Goal: Transaction & Acquisition: Purchase product/service

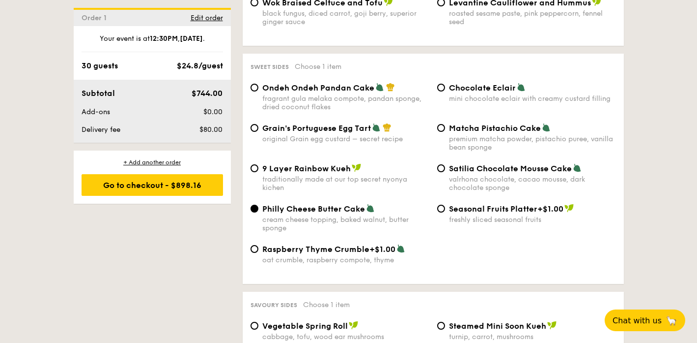
scroll to position [1446, 0]
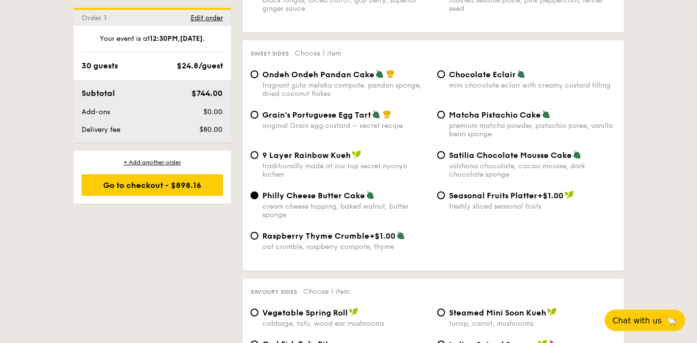
click at [304, 79] on span "Ondeh Ondeh Pandan Cake" at bounding box center [318, 74] width 112 height 9
click at [259, 78] on input "Ondeh Ondeh Pandan Cake fragrant [PERSON_NAME] melaka compote, pandan sponge, d…" at bounding box center [255, 74] width 8 height 8
radio input "true"
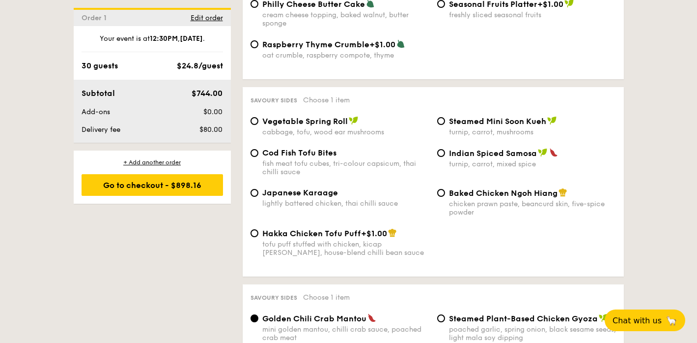
scroll to position [1655, 0]
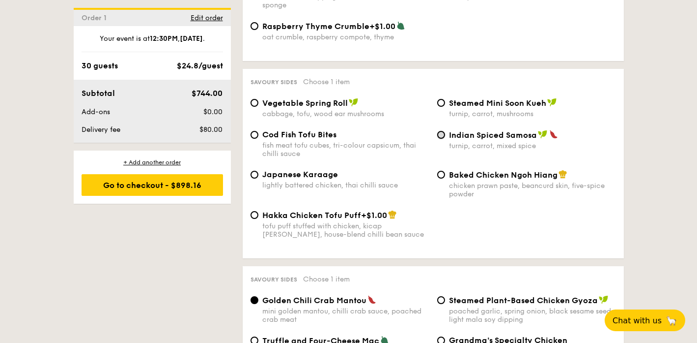
click at [443, 139] on input "Indian Spiced Samosa turnip, carrot, mixed spice" at bounding box center [441, 135] width 8 height 8
radio input "true"
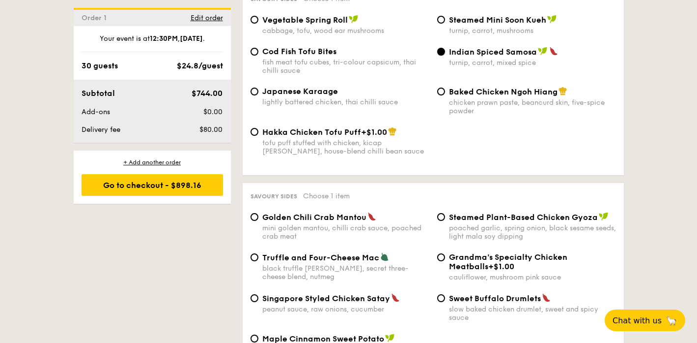
scroll to position [1826, 0]
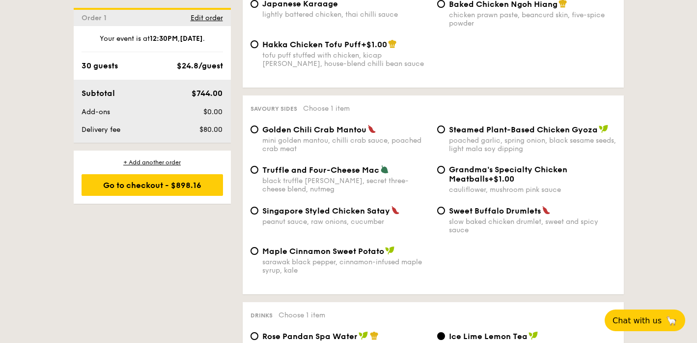
click at [300, 134] on span "Golden Chili Crab Mantou" at bounding box center [314, 129] width 104 height 9
click at [259, 133] on input "Golden Chili Crab Mantou mini golden mantou, chilli crab sauce, poached crab me…" at bounding box center [255, 129] width 8 height 8
radio input "true"
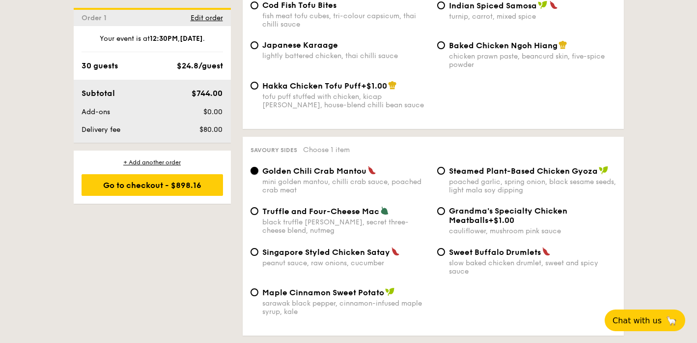
scroll to position [1770, 0]
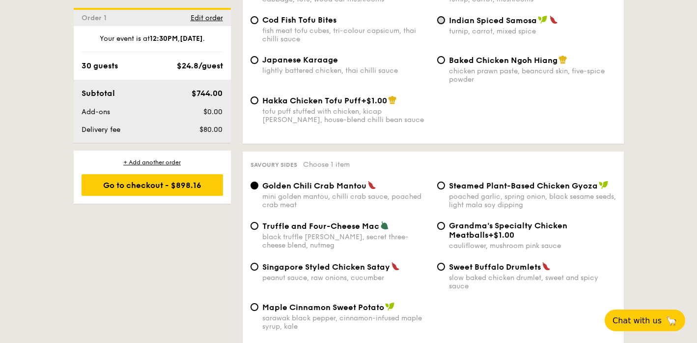
click at [441, 24] on input "Indian Spiced Samosa turnip, carrot, mixed spice" at bounding box center [441, 20] width 8 height 8
radio input "true"
click at [258, 189] on input "Golden Chili Crab Mantou mini golden mantou, chilli crab sauce, poached crab me…" at bounding box center [255, 185] width 8 height 8
radio input "true"
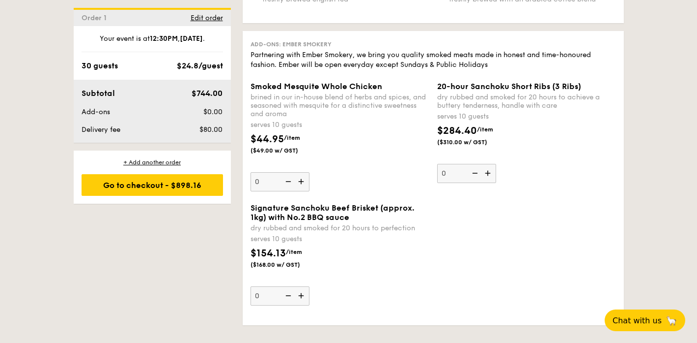
scroll to position [2304, 0]
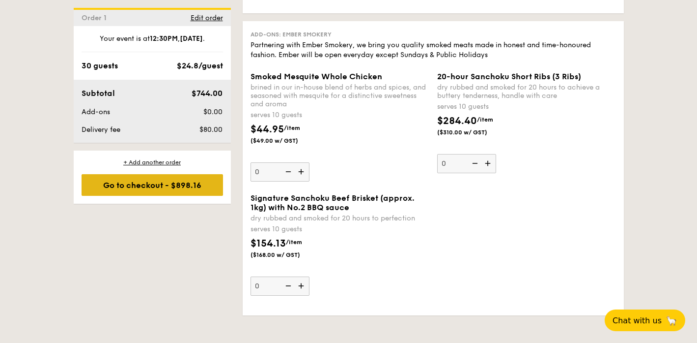
click at [182, 189] on div "Go to checkout - $898.16" at bounding box center [153, 185] width 142 height 22
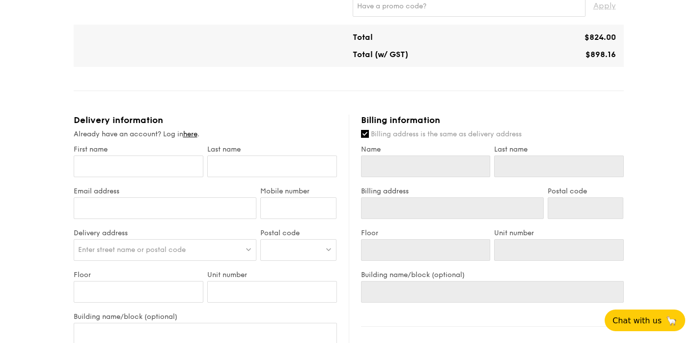
scroll to position [497, 0]
click at [160, 166] on input "First name" at bounding box center [139, 168] width 130 height 22
type input "S"
type input "Si"
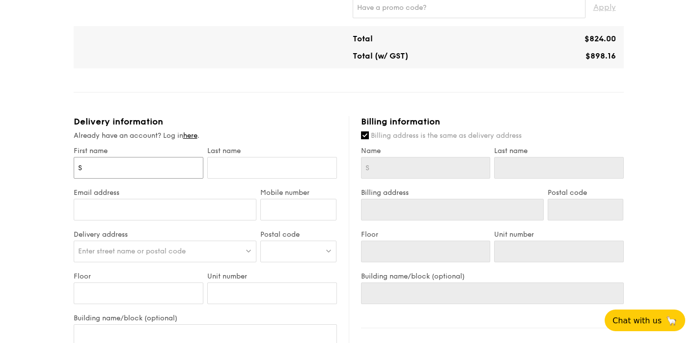
type input "Si"
type input "Sie"
type input "Siew"
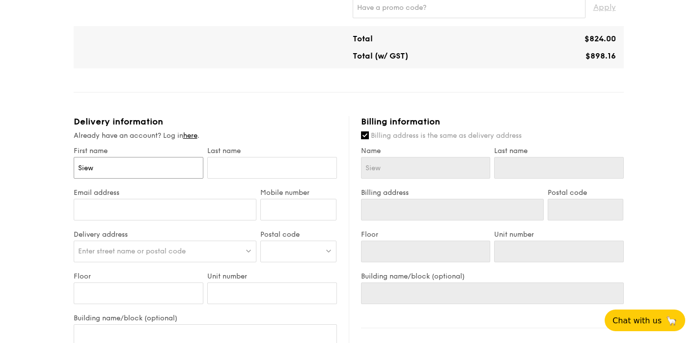
type input "Siew"
type input "Sie"
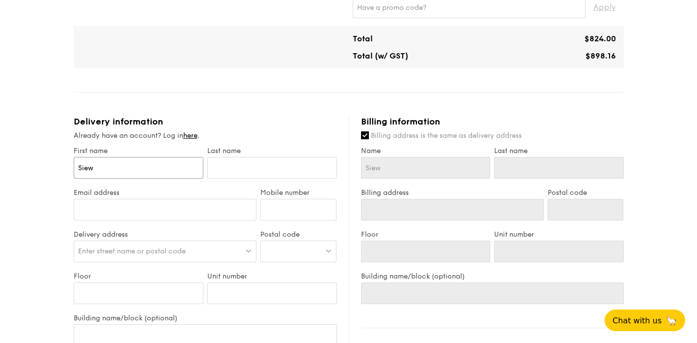
type input "Sie"
type input "Si"
type input "S"
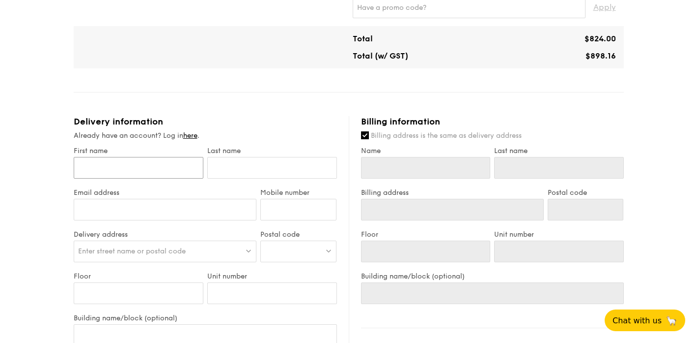
type input "E"
type input "Es"
type input "Eswa"
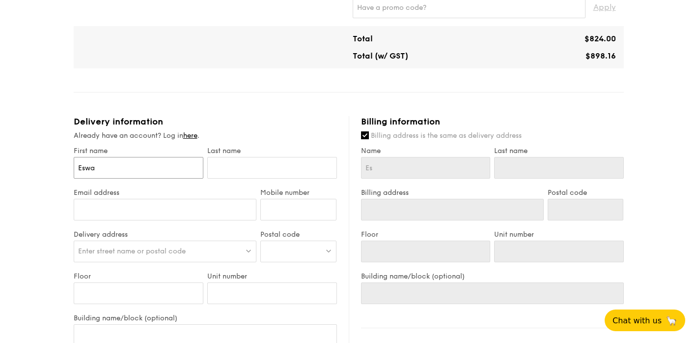
type input "Eswa"
type input "[PERSON_NAME]"
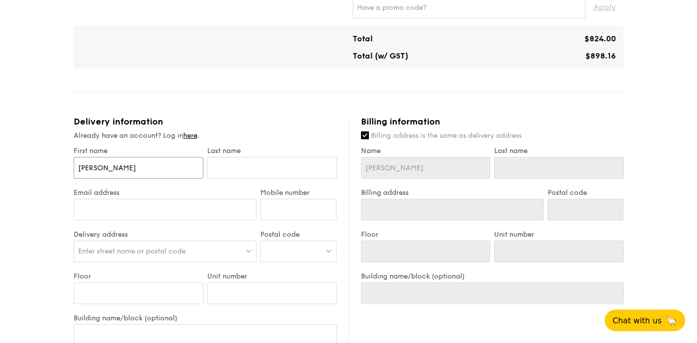
type input "[PERSON_NAME]"
type input "S"
type input "Si"
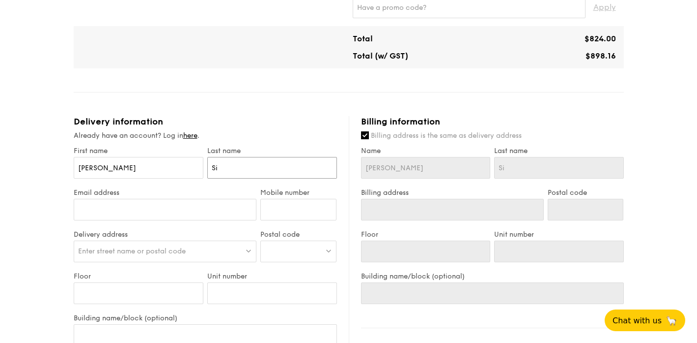
type input "Siv"
type input "[PERSON_NAME]"
type input "Sivan"
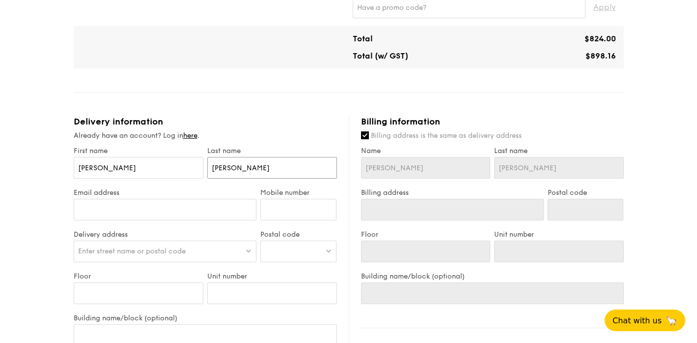
type input "Sivan"
type input "[PERSON_NAME]"
type input "Sivanga"
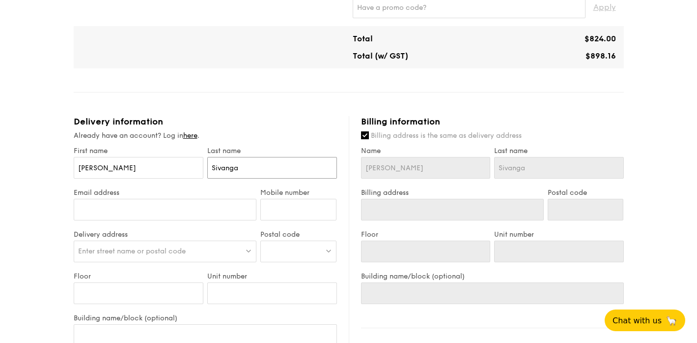
type input "Sivangan"
type input "Sivangana"
type input "Sivanganam"
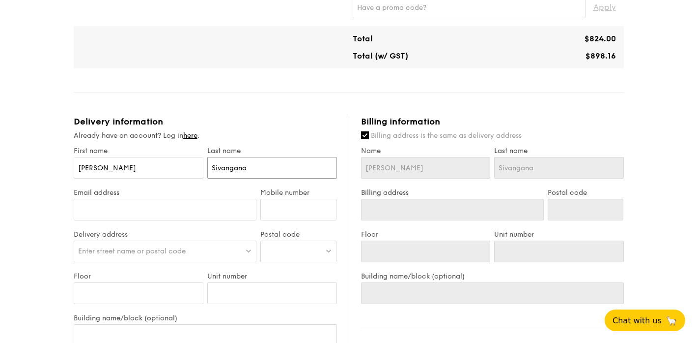
type input "Sivanganam"
click at [105, 216] on input "Email address" at bounding box center [165, 210] width 183 height 22
type input "[EMAIL_ADDRESS][DOMAIN_NAME]"
click at [292, 215] on input "Mobile number" at bounding box center [298, 210] width 76 height 22
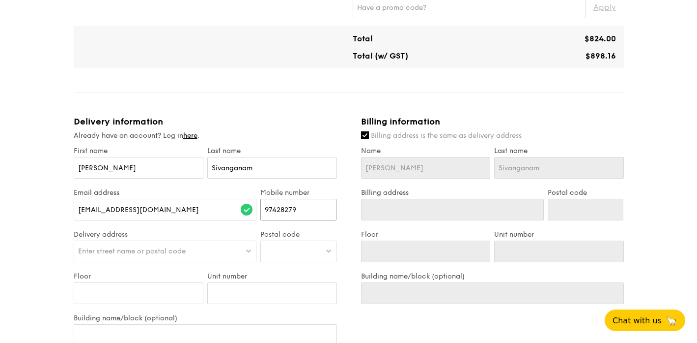
type input "97428279"
click at [197, 254] on div "Enter street name or postal code" at bounding box center [165, 251] width 183 height 22
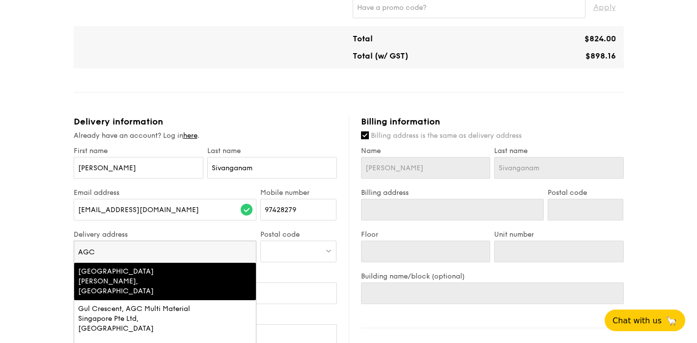
type input "AGC"
click at [175, 277] on div "[GEOGRAPHIC_DATA][PERSON_NAME], [GEOGRAPHIC_DATA]" at bounding box center [143, 280] width 131 height 29
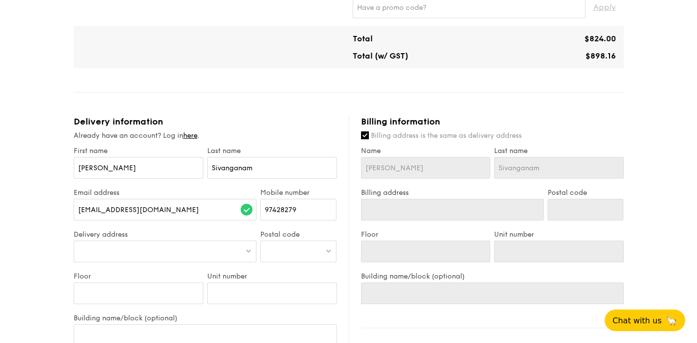
type input "[STREET_ADDRESS][PERSON_NAME]"
type input "058288"
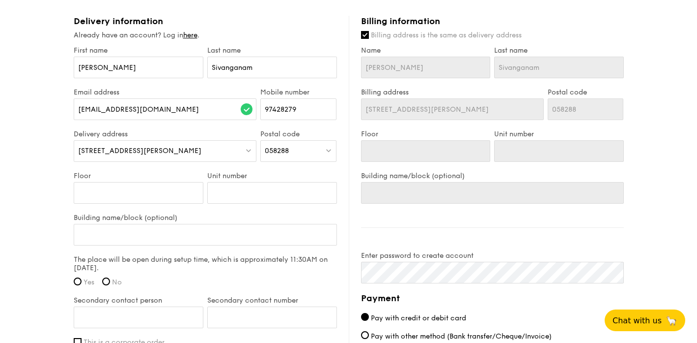
scroll to position [611, 0]
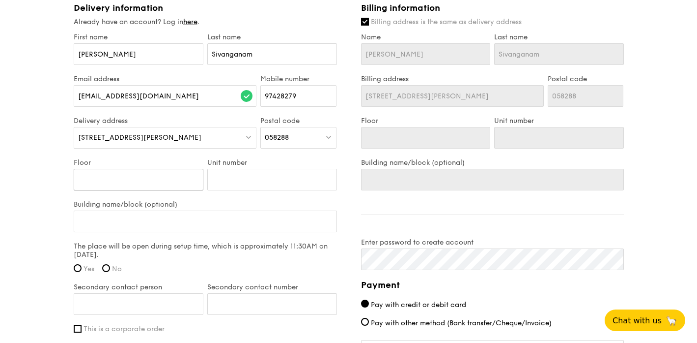
click at [163, 180] on input "Floor" at bounding box center [139, 180] width 130 height 22
type input "L"
type input "Le"
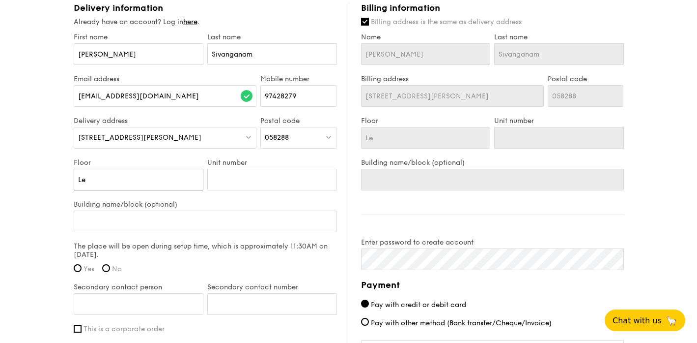
type input "Lev"
type input "Leve"
type input "Level"
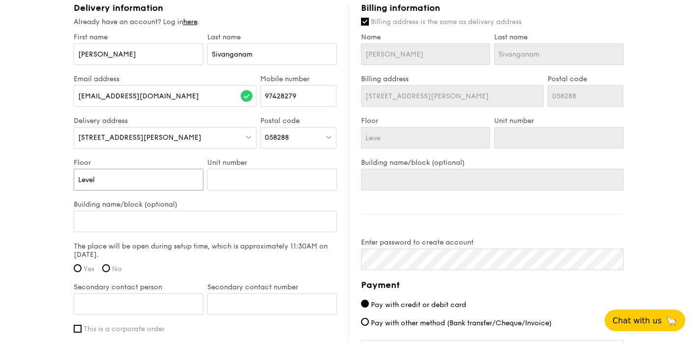
type input "Level"
type input "Level 5"
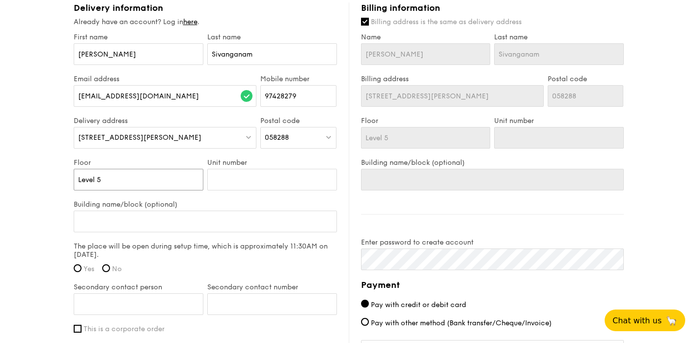
type input "Level 5"
click at [270, 180] on input "Unit number" at bounding box center [272, 180] width 130 height 22
type input "M"
type input "Me"
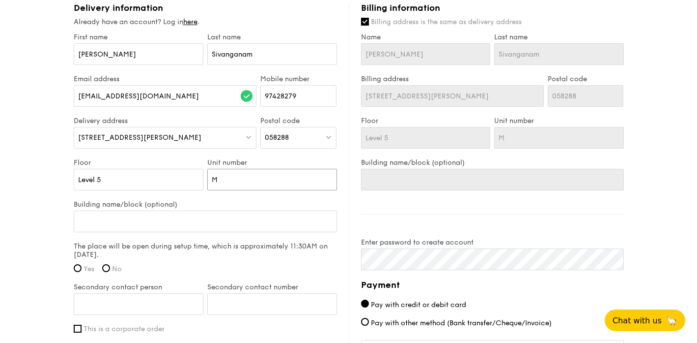
type input "Me"
type input "Mee"
type input "Meet"
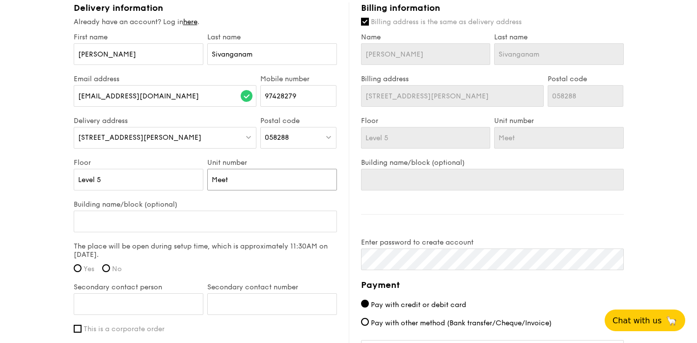
type input "Meeti"
type input "Meetin"
type input "Meeting"
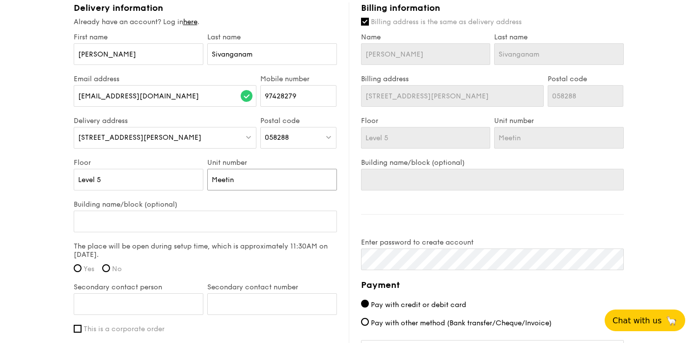
type input "Meeting"
type input "Meeting R"
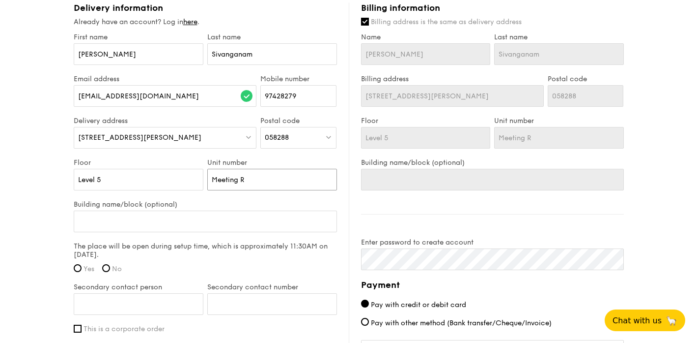
type input "Meeting Rm"
type input "Meeting Rm 5"
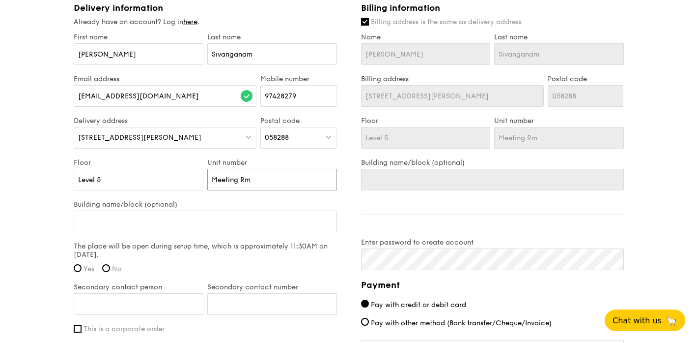
type input "Meeting Rm 5"
type input "Meeting Rm 5A"
type input "Meeting Rm 5A-"
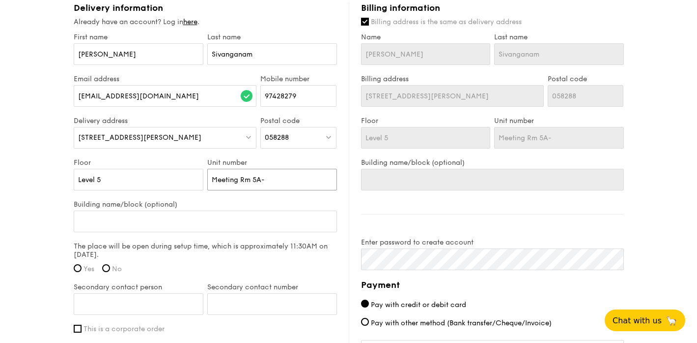
type input "Meeting Rm 5A-D"
click at [226, 226] on input "Building name/block (optional)" at bounding box center [205, 221] width 263 height 22
type input "A"
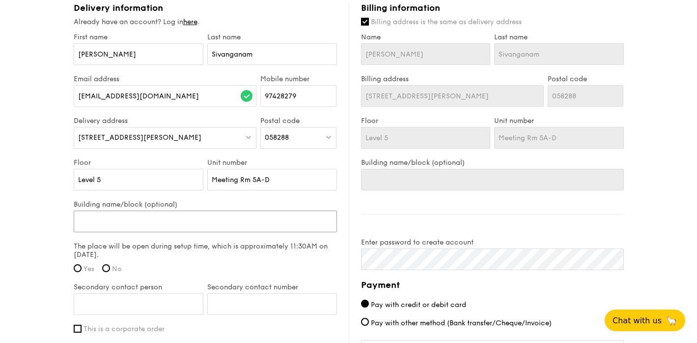
type input "A"
type input "At"
type input "Atto"
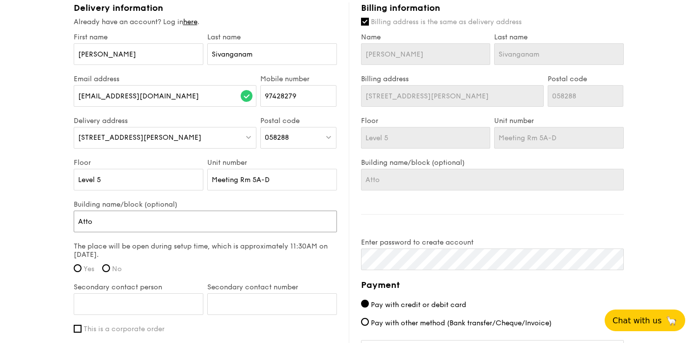
type input "Attor"
type input "Attorn"
type input "Attorne"
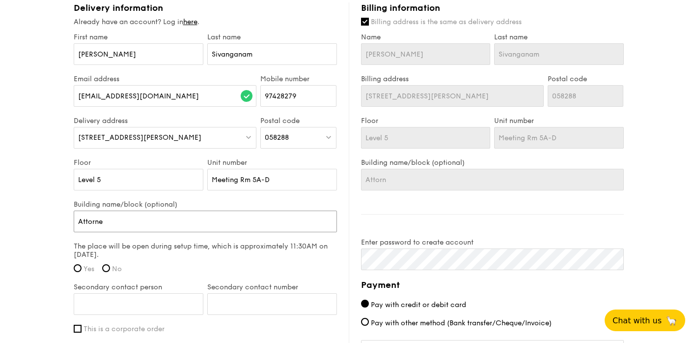
type input "Attorne"
type input "Attorney"
type input "Attorney-"
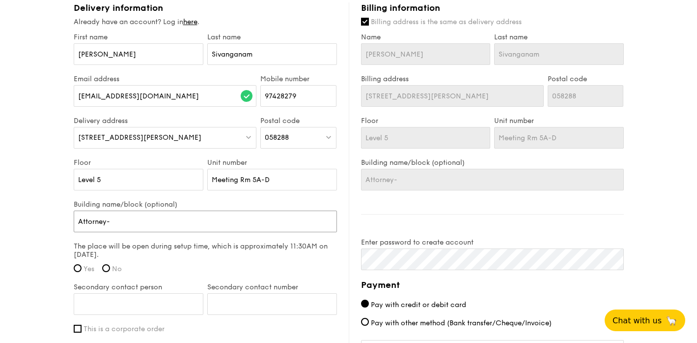
type input "Attorney-G"
type input "Attorney-Gen"
type input "Attorney-[PERSON_NAME]"
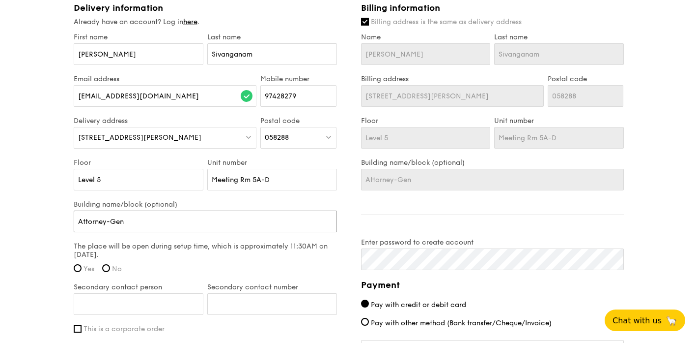
type input "Attorney-[PERSON_NAME]"
type input "Attorney-Gener"
type input "Attorney-Genera"
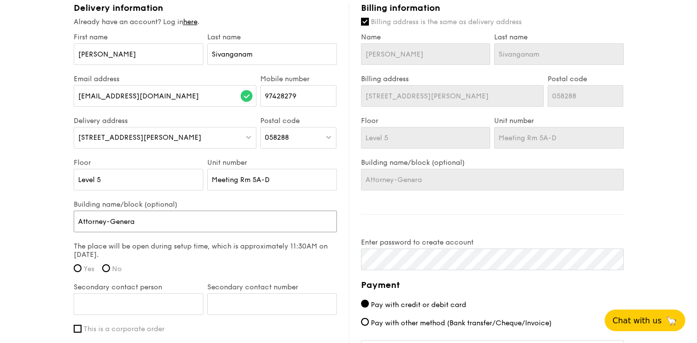
type input "Attorney-General"
type input "Attorney-General'"
type input "Attorney-General's"
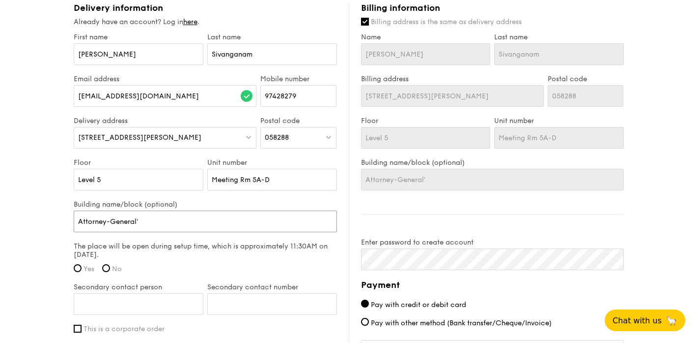
type input "Attorney-General's"
type input "Attorney-General's C"
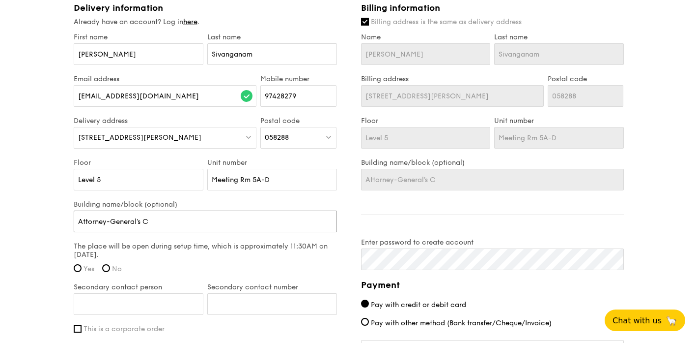
type input "Attorney-General's Ch"
type input "Attorney-General's Cha"
type input "Attorney-General's [PERSON_NAME]"
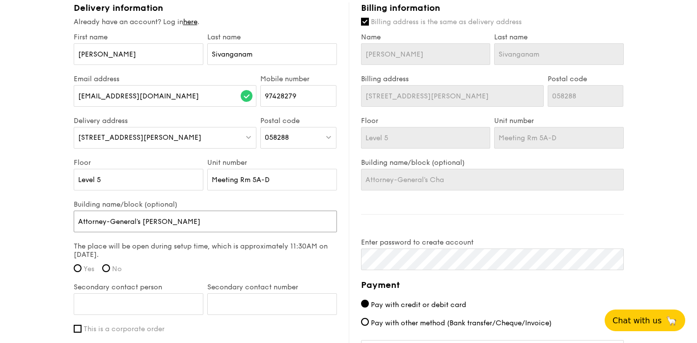
type input "Attorney-General's [PERSON_NAME]"
type input "Attorney-General's Chamb"
type input "Attorney-General's Chambe"
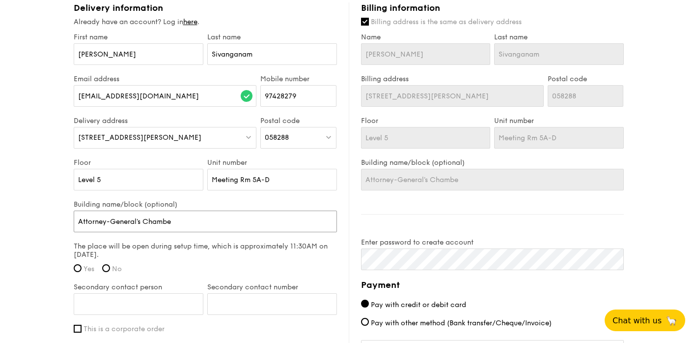
type input "Attorney-General's Chamber"
type input "Attorney-General's [PERSON_NAME]"
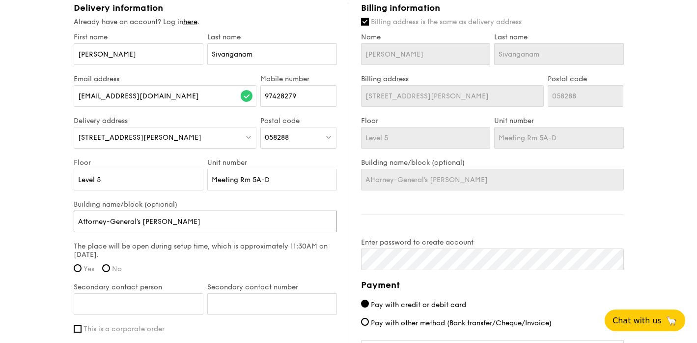
type input "Attorney-General's [PERSON_NAME]"
type input "Attorney-General's [PERSON_NAME] ("
type input "Attorney-General's [PERSON_NAME] (A"
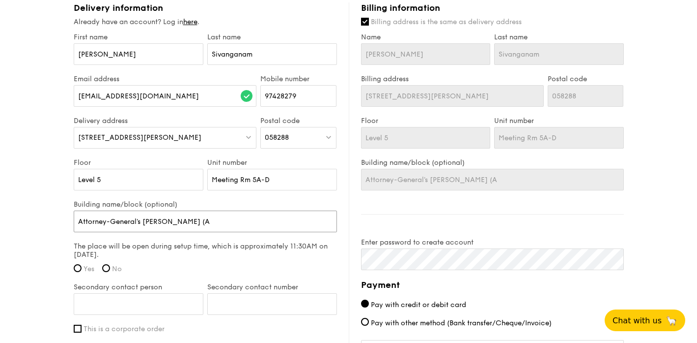
type input "Attorney-General's [PERSON_NAME] (AG"
type input "Attorney-General's [PERSON_NAME] (AGC"
type input "Attorney-General's [PERSON_NAME] (AGC)"
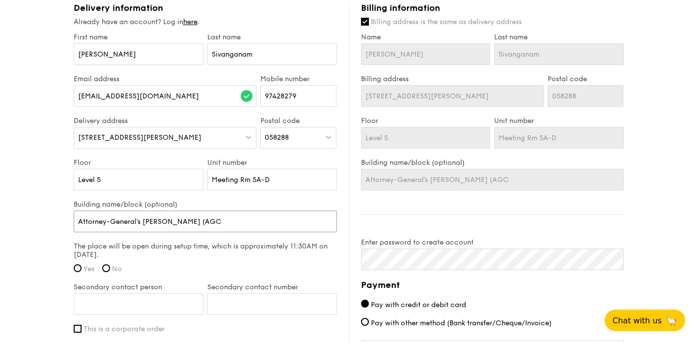
type input "Attorney-General's [PERSON_NAME] (AGC)"
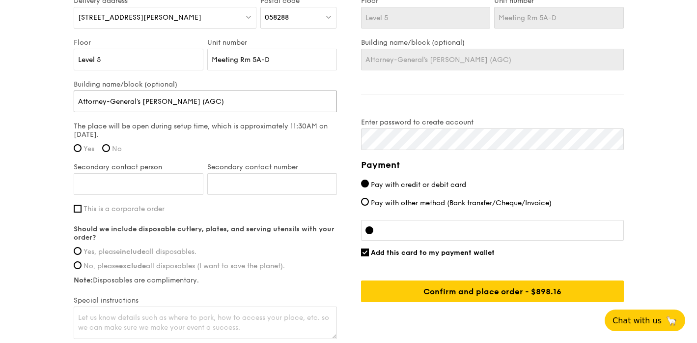
scroll to position [789, 0]
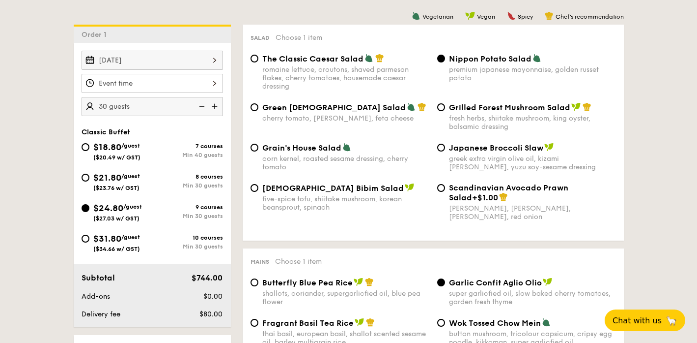
scroll to position [252, 0]
click at [205, 77] on input "Smoked Mesquite Whole Chicken brined in our in-house blend of herbs and spices,…" at bounding box center [153, 83] width 142 height 19
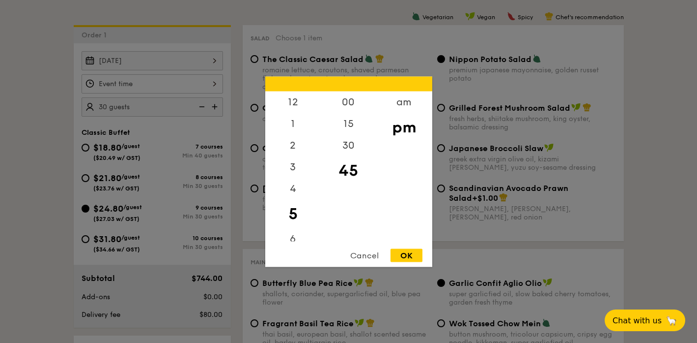
scroll to position [1, 0]
click at [293, 123] on div "1" at bounding box center [293, 125] width 56 height 29
click at [353, 99] on div "00" at bounding box center [349, 105] width 56 height 29
click at [407, 254] on div "OK" at bounding box center [407, 254] width 32 height 13
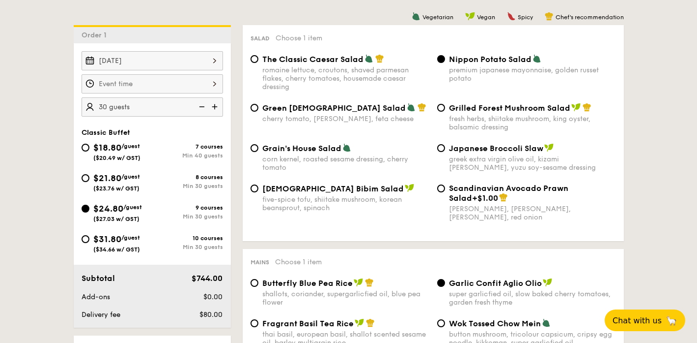
type input "1:00PM"
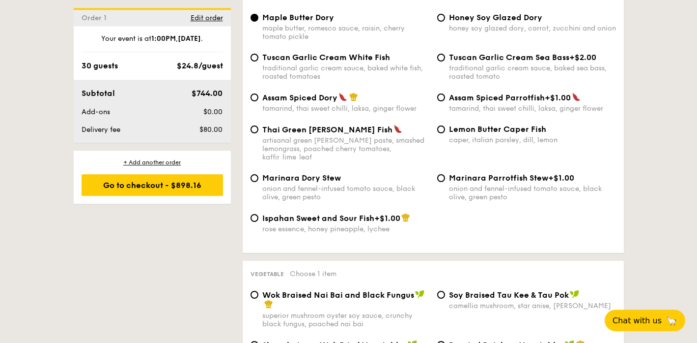
scroll to position [1083, 0]
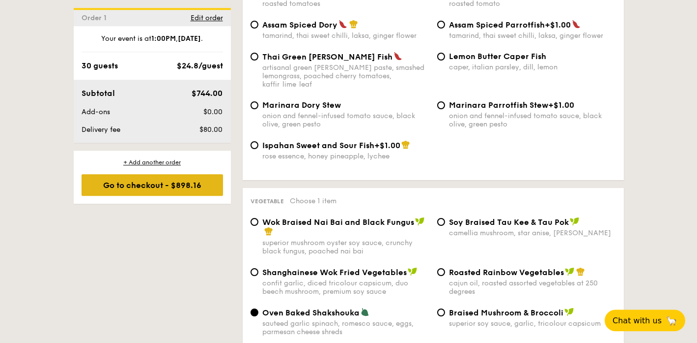
click at [193, 189] on div "Go to checkout - $898.16" at bounding box center [153, 185] width 142 height 22
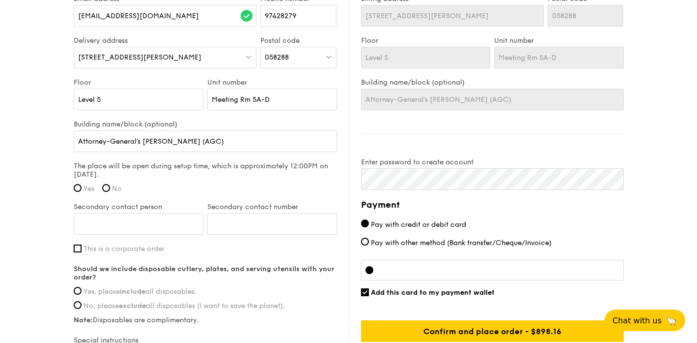
scroll to position [701, 0]
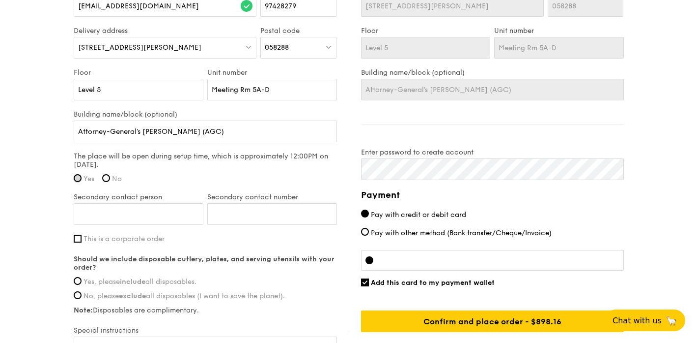
click at [78, 178] on input "Yes" at bounding box center [78, 178] width 8 height 8
radio input "true"
click at [144, 220] on input "Secondary contact person" at bounding box center [139, 214] width 130 height 22
type input "[PERSON_NAME]"
click at [244, 223] on input "Secondary contact number" at bounding box center [272, 214] width 130 height 22
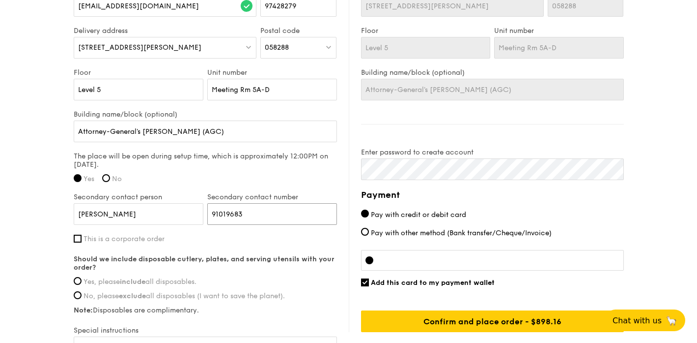
type input "91019683"
click at [171, 282] on span "Yes, please include all disposables." at bounding box center [140, 281] width 113 height 8
click at [82, 282] on input "Yes, please include all disposables." at bounding box center [78, 281] width 8 height 8
radio input "true"
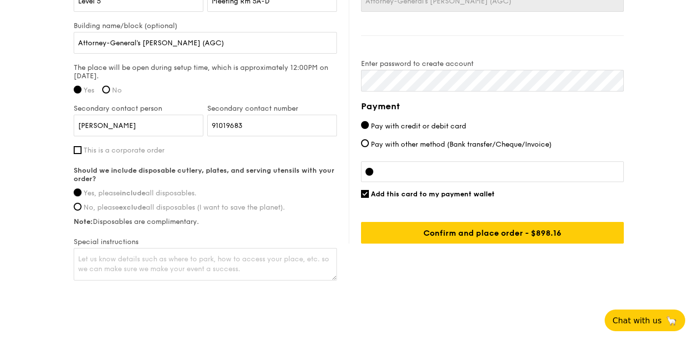
scroll to position [790, 0]
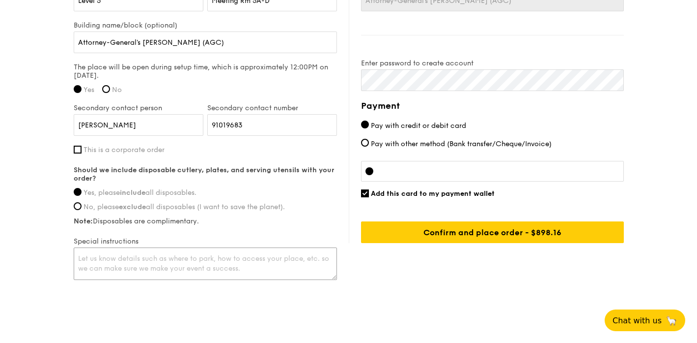
click at [162, 257] on textarea at bounding box center [205, 263] width 263 height 32
click at [272, 260] on textarea "Please provide delivery staff's name and contact number for security clearance." at bounding box center [205, 263] width 263 height 32
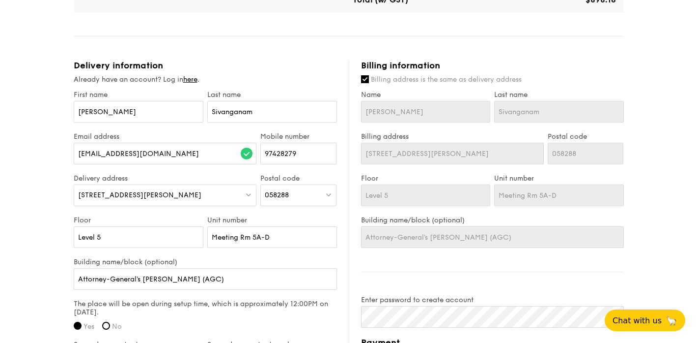
scroll to position [554, 0]
type textarea "Please provide delivery staff's name and contact number to [PERSON_NAME] for se…"
click at [365, 84] on label "Billing address is the same as delivery address" at bounding box center [492, 79] width 263 height 10
click at [365, 83] on input "Billing address is the same as delivery address" at bounding box center [365, 79] width 8 height 8
checkbox input "false"
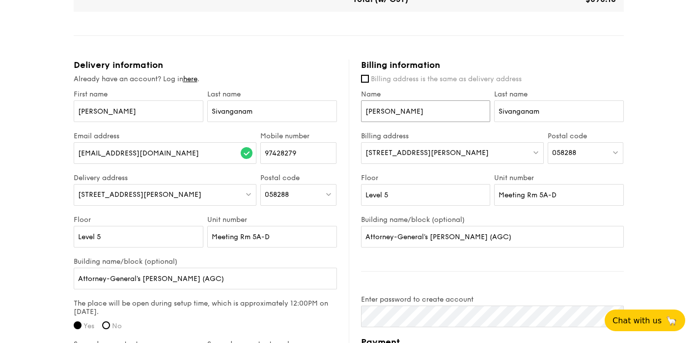
drag, startPoint x: 404, startPoint y: 115, endPoint x: 343, endPoint y: 111, distance: 61.5
click at [361, 111] on input "[PERSON_NAME]" at bounding box center [426, 111] width 130 height 22
type input "[PERSON_NAME]"
type input "Low"
drag, startPoint x: 449, startPoint y: 154, endPoint x: 341, endPoint y: 147, distance: 108.3
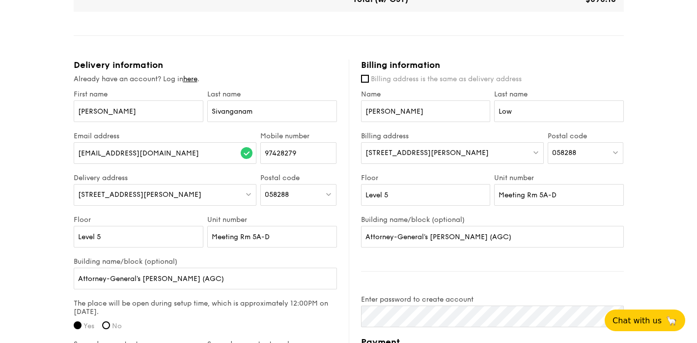
click at [341, 147] on div "Delivery information Already have an account? Log in here . First name [PERSON_…" at bounding box center [349, 288] width 550 height 458
click at [421, 162] on div "[STREET_ADDRESS][PERSON_NAME]" at bounding box center [452, 153] width 183 height 22
type input "[STREET_ADDRESS]"
click at [657, 151] on div "1 - Select menu 2 - Select items 3 - Check out Classic Buffet $24.80 /guest ($2…" at bounding box center [348, 1] width 697 height 1111
click at [596, 150] on div "058288" at bounding box center [586, 153] width 76 height 22
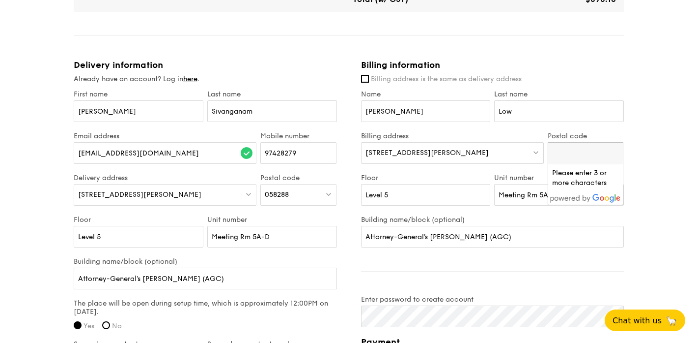
click at [484, 147] on div "[STREET_ADDRESS][PERSON_NAME]" at bounding box center [452, 153] width 183 height 22
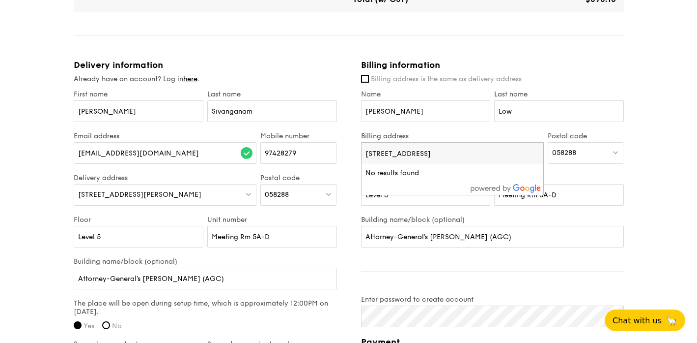
drag, startPoint x: 478, startPoint y: 150, endPoint x: 331, endPoint y: 145, distance: 147.0
click at [362, 145] on input "[STREET_ADDRESS]" at bounding box center [453, 154] width 182 height 22
click at [451, 158] on input "[STREET_ADDRESS]" at bounding box center [453, 154] width 182 height 22
click at [483, 155] on input "[STREET_ADDRESS]" at bounding box center [453, 154] width 182 height 22
click at [425, 148] on input "[STREET_ADDRESS]" at bounding box center [453, 154] width 182 height 22
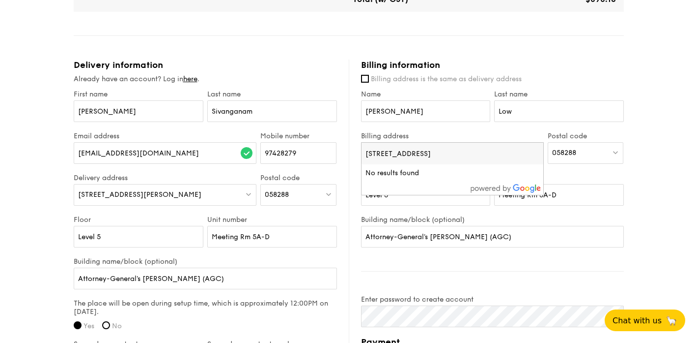
click at [569, 151] on span "058288" at bounding box center [564, 152] width 24 height 8
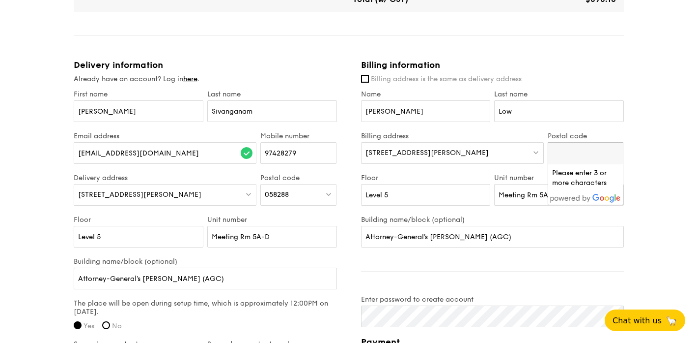
click at [497, 154] on div "[STREET_ADDRESS][PERSON_NAME]" at bounding box center [452, 153] width 183 height 22
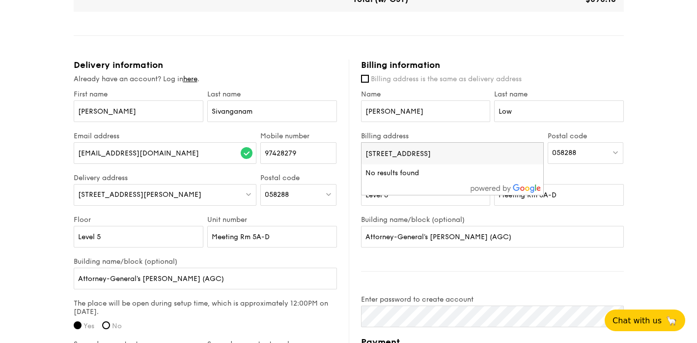
click at [481, 177] on li "No results found" at bounding box center [453, 173] width 182 height 18
click at [460, 153] on input "[STREET_ADDRESS]" at bounding box center [453, 154] width 182 height 22
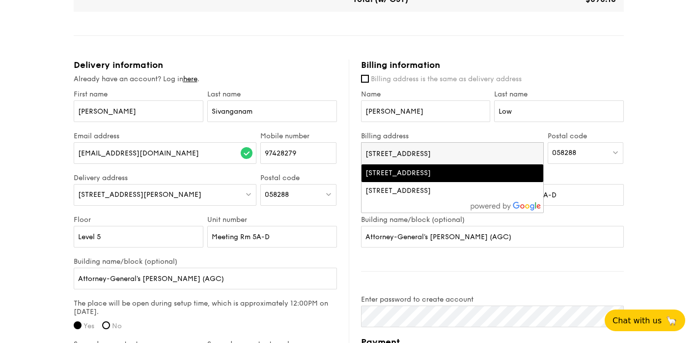
type input "[STREET_ADDRESS]"
click at [430, 174] on div "[STREET_ADDRESS]" at bounding box center [431, 173] width 131 height 10
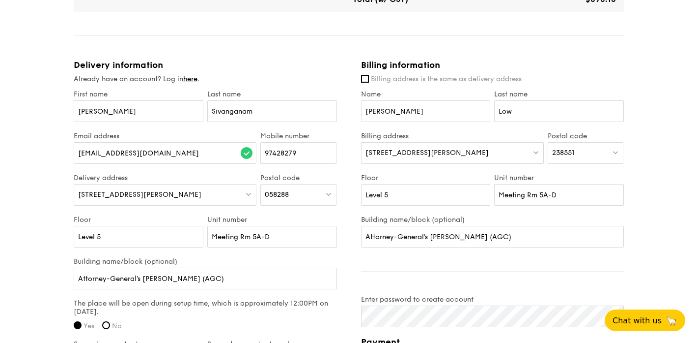
click at [593, 155] on div "238551" at bounding box center [586, 153] width 76 height 22
click at [593, 155] on input "search" at bounding box center [585, 154] width 75 height 22
click at [642, 156] on div "1 - Select menu 2 - Select items 3 - Check out Classic Buffet $24.80 /guest ($2…" at bounding box center [348, 1] width 697 height 1111
click at [438, 190] on input "Level 5" at bounding box center [426, 195] width 130 height 22
drag, startPoint x: 438, startPoint y: 196, endPoint x: 335, endPoint y: 191, distance: 103.3
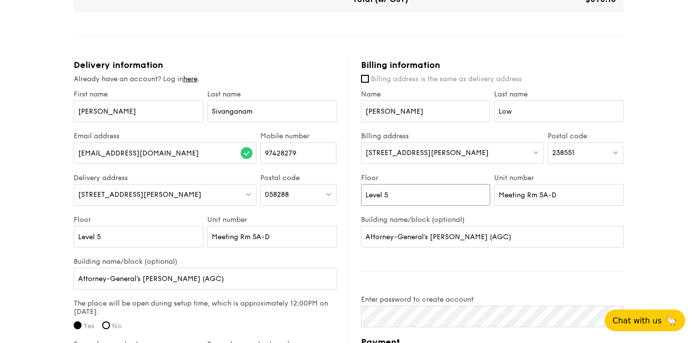
click at [361, 191] on input "Level 5" at bounding box center [426, 195] width 130 height 22
type input "12"
drag, startPoint x: 573, startPoint y: 196, endPoint x: 467, endPoint y: 182, distance: 106.0
click at [494, 184] on input "Meeting Rm 5A-D" at bounding box center [559, 195] width 130 height 22
type input "05"
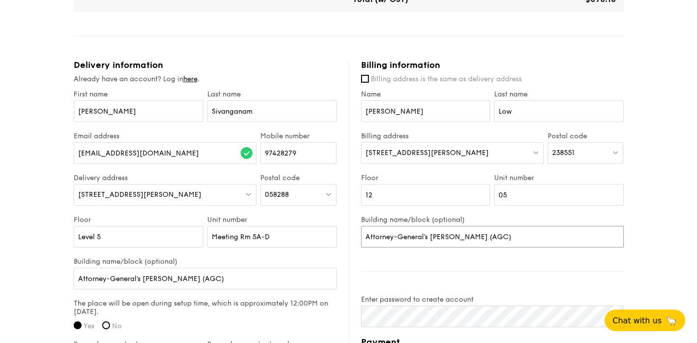
drag, startPoint x: 517, startPoint y: 234, endPoint x: 354, endPoint y: 222, distance: 163.2
click at [361, 226] on input "Attorney-General's [PERSON_NAME] (AGC)" at bounding box center [492, 237] width 263 height 22
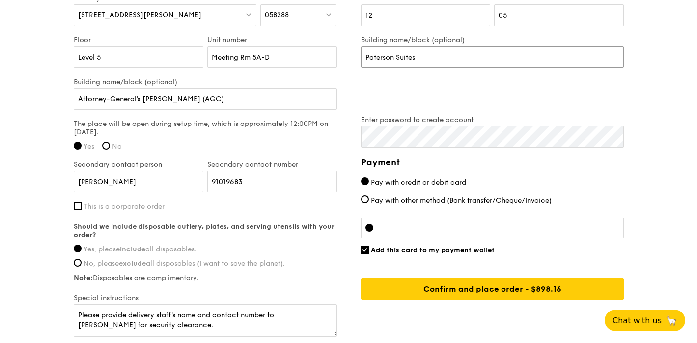
scroll to position [754, 0]
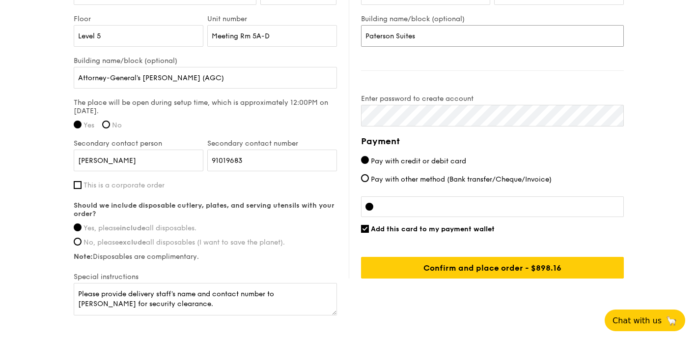
type input "Paterson Suites"
click at [365, 232] on input "Add this card to my payment wallet" at bounding box center [365, 229] width 8 height 8
checkbox input "false"
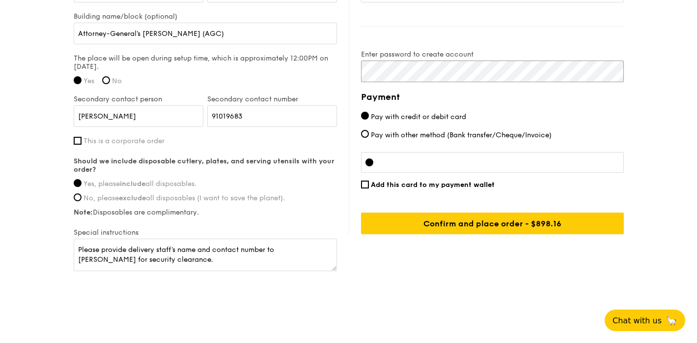
scroll to position [807, 0]
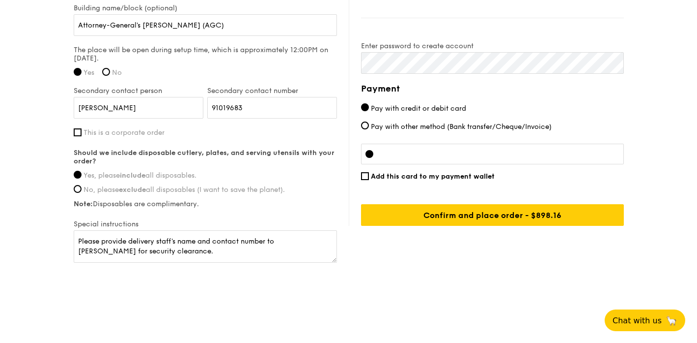
click at [405, 151] on div at bounding box center [492, 154] width 263 height 21
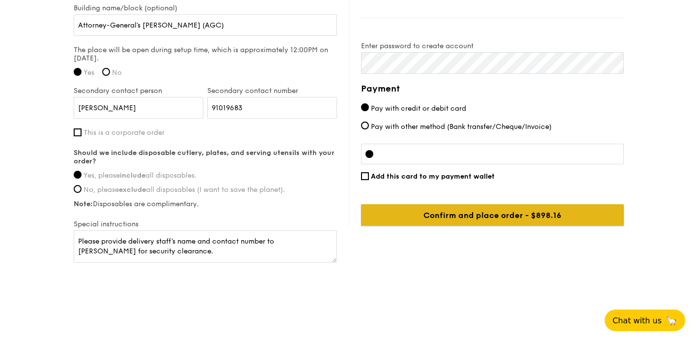
click at [557, 208] on input "Confirm and place order - $898.16" at bounding box center [492, 215] width 263 height 22
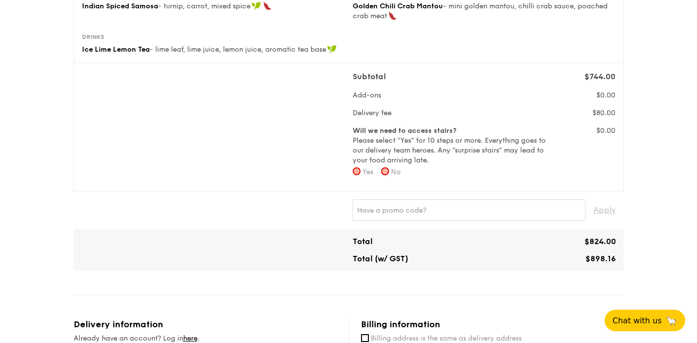
scroll to position [295, 0]
click at [388, 170] on input "No" at bounding box center [385, 171] width 8 height 8
radio input "true"
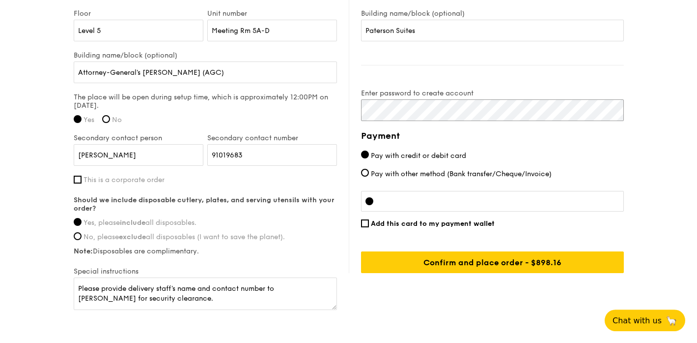
scroll to position [807, 0]
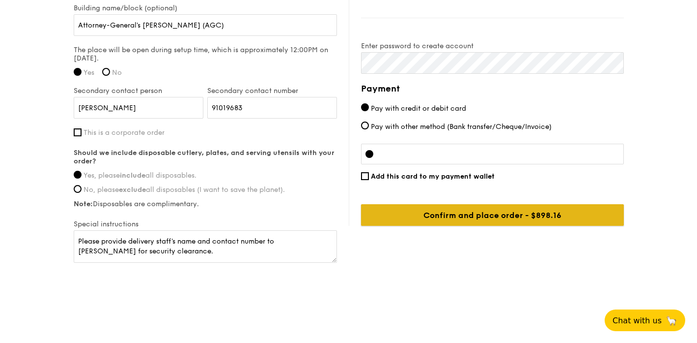
click at [519, 211] on input "Confirm and place order - $898.16" at bounding box center [492, 215] width 263 height 22
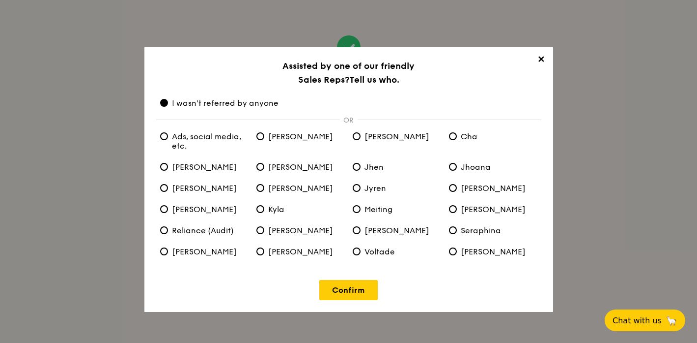
click at [539, 61] on span "✕" at bounding box center [542, 61] width 14 height 14
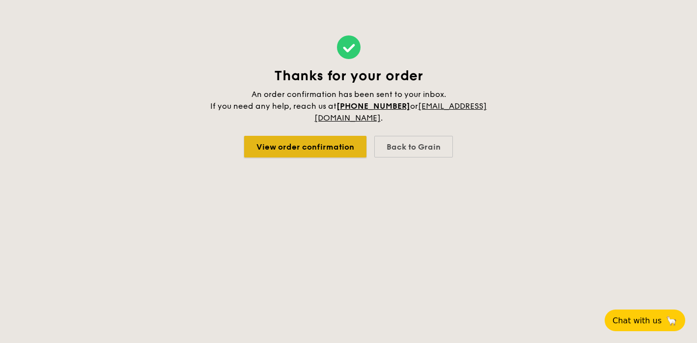
click at [300, 150] on link "View order confirmation" at bounding box center [305, 147] width 122 height 22
